Goal: Transaction & Acquisition: Subscribe to service/newsletter

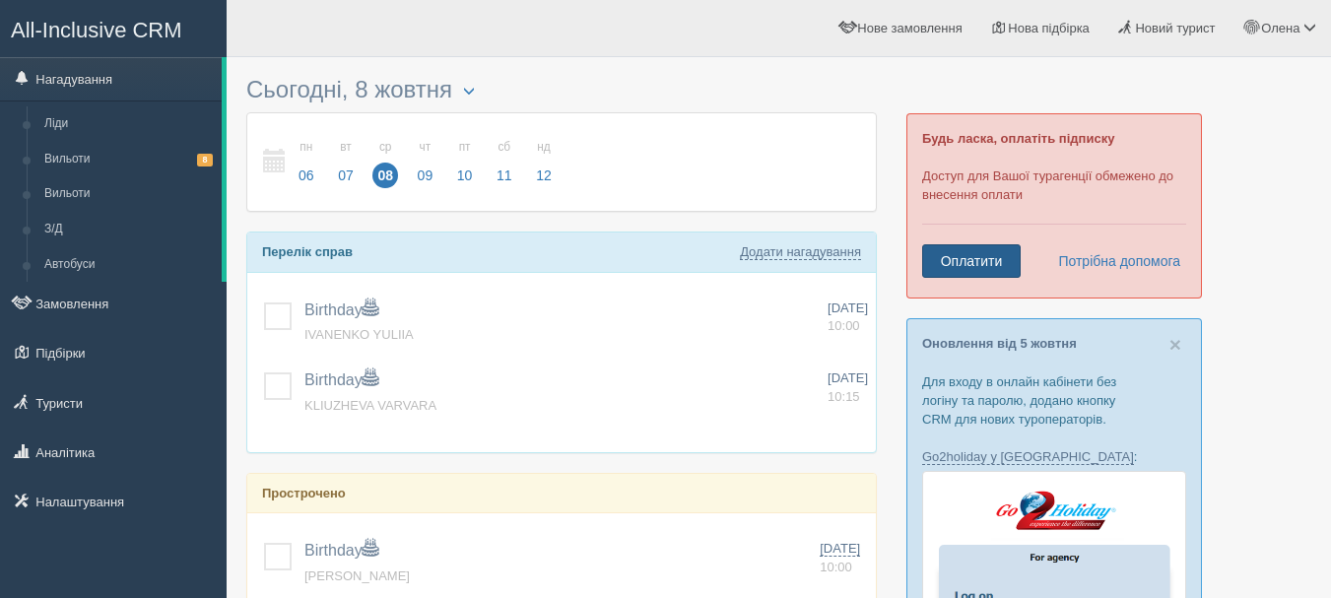
click at [972, 257] on link "Оплатити" at bounding box center [971, 260] width 99 height 33
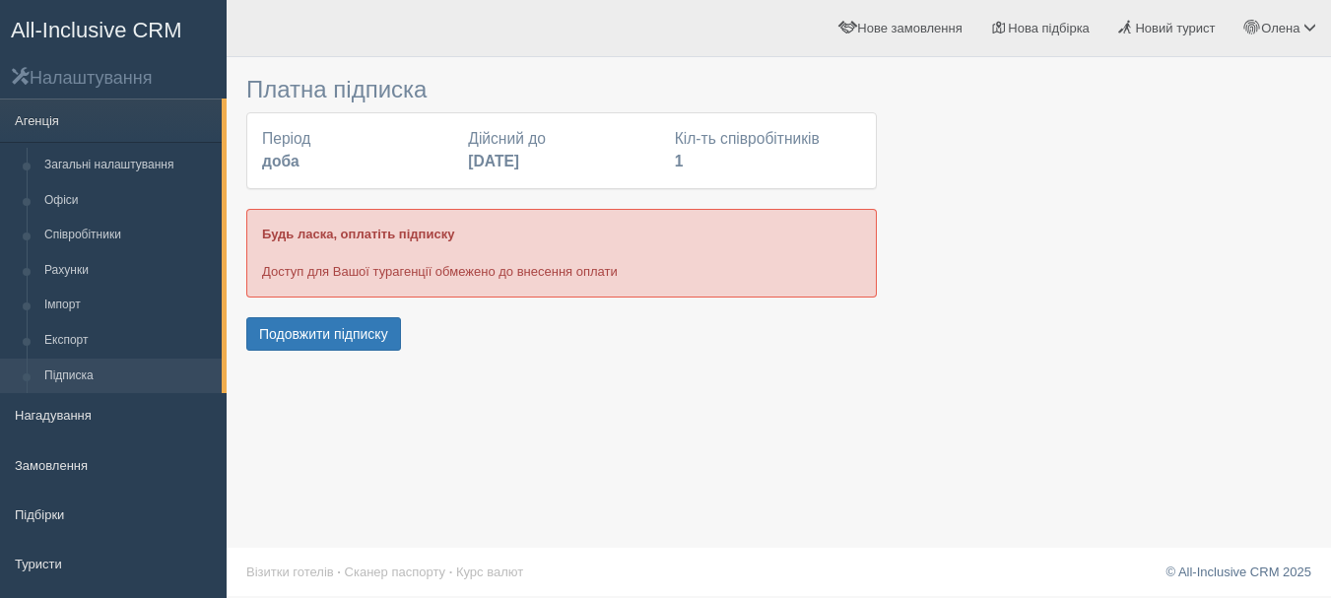
click at [283, 154] on b "доба" at bounding box center [280, 161] width 37 height 17
click at [281, 327] on button "Подовжити підписку" at bounding box center [323, 333] width 155 height 33
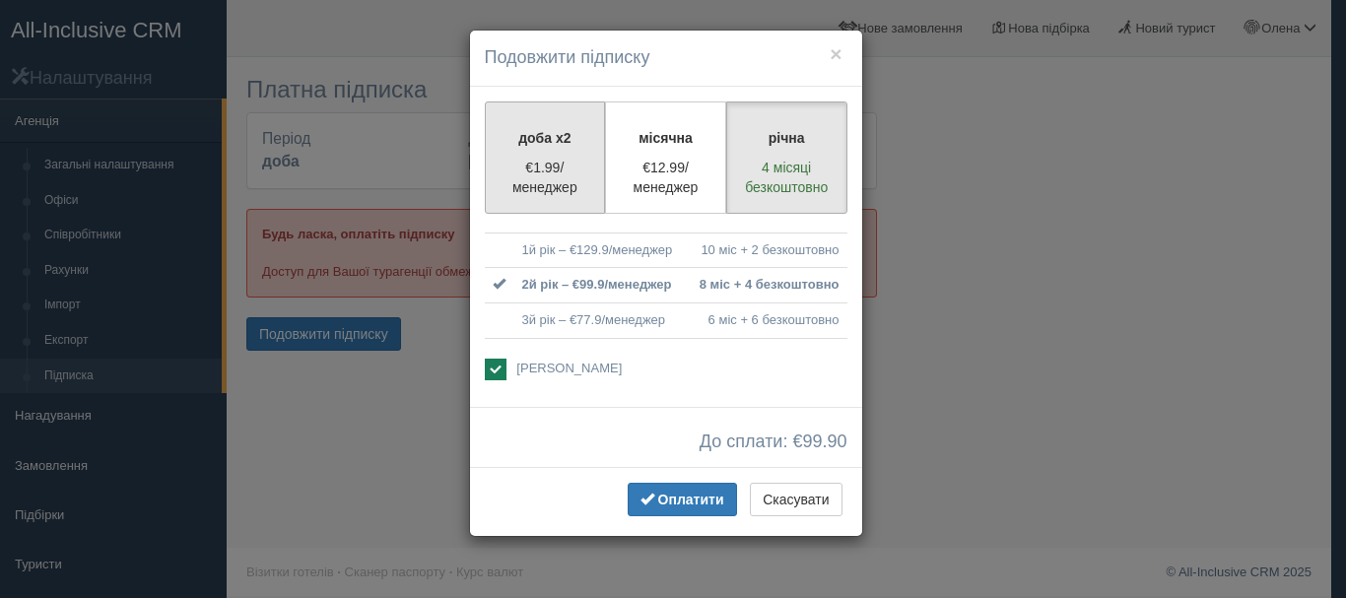
click at [540, 150] on label "доба x2 €1.99/менеджер" at bounding box center [545, 157] width 121 height 112
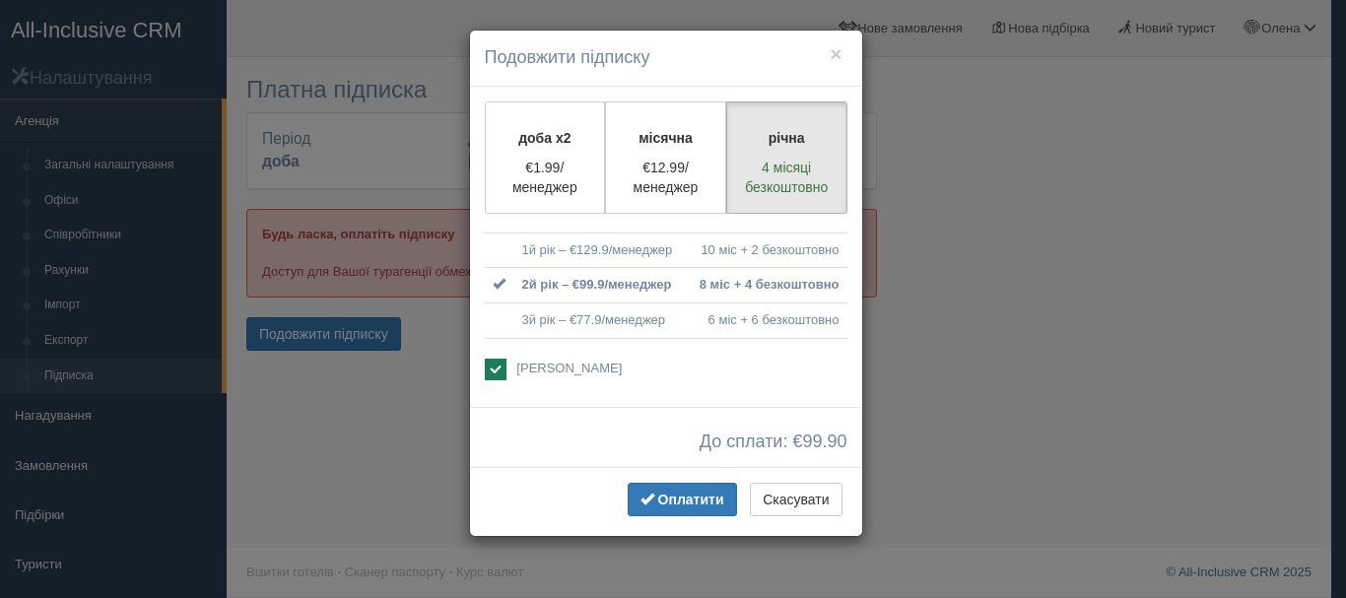
radio input "true"
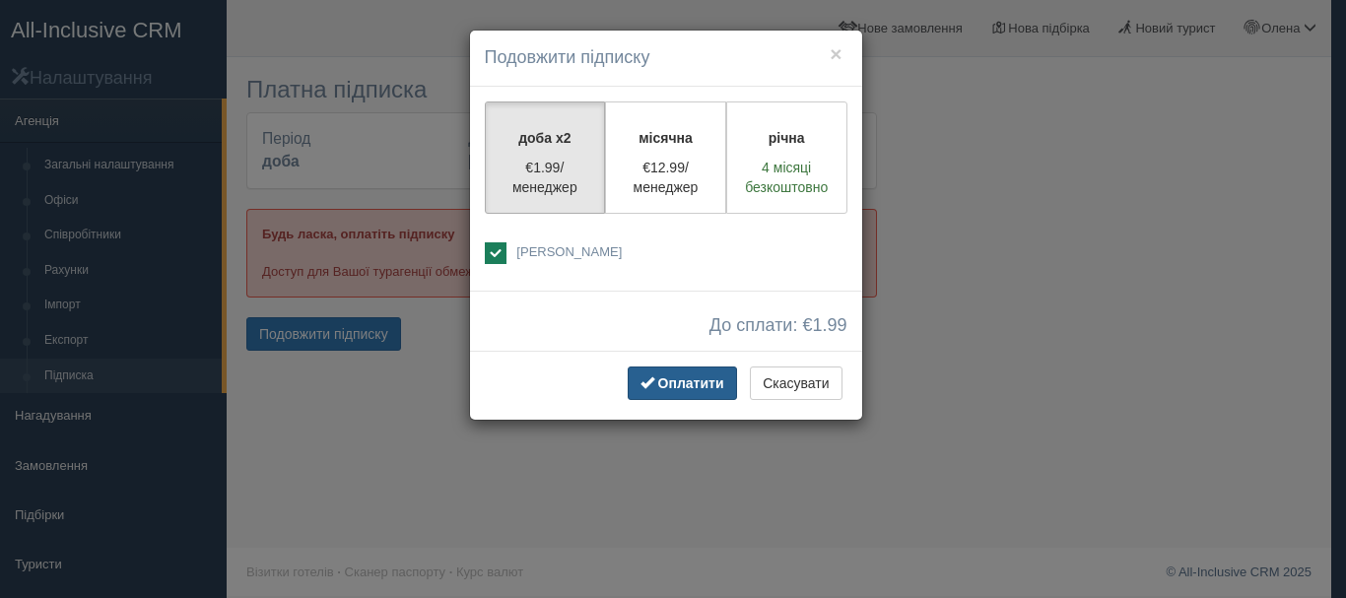
click at [671, 380] on span "Оплатити" at bounding box center [691, 383] width 66 height 16
